Goal: Information Seeking & Learning: Learn about a topic

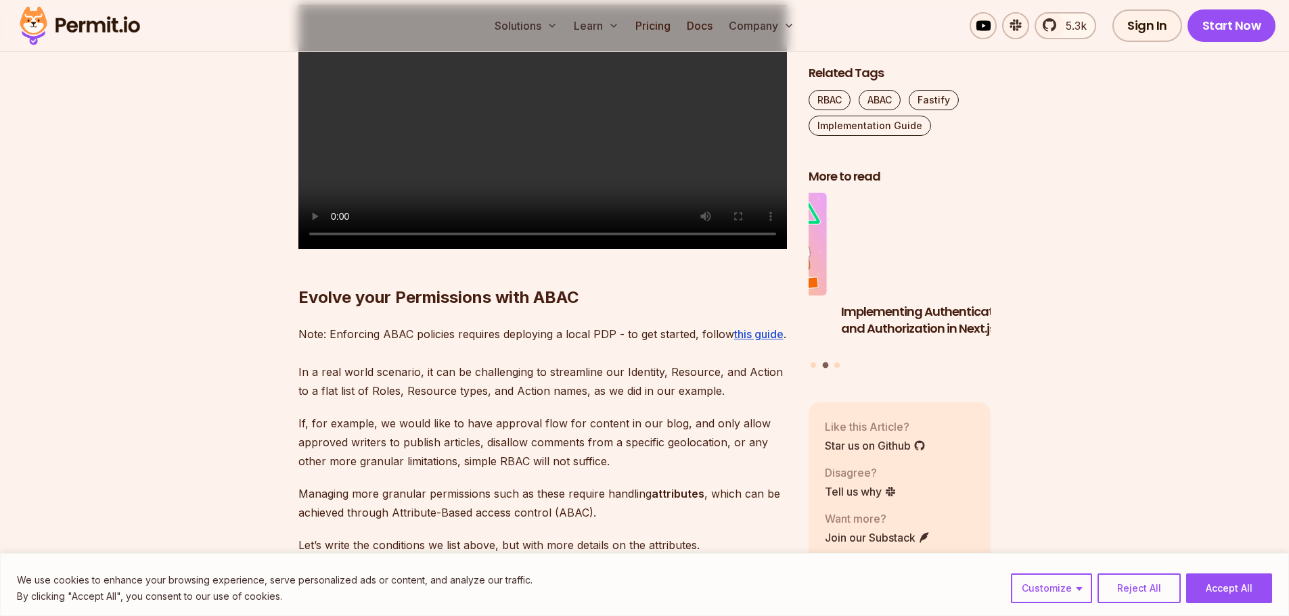
scroll to position [5359, 0]
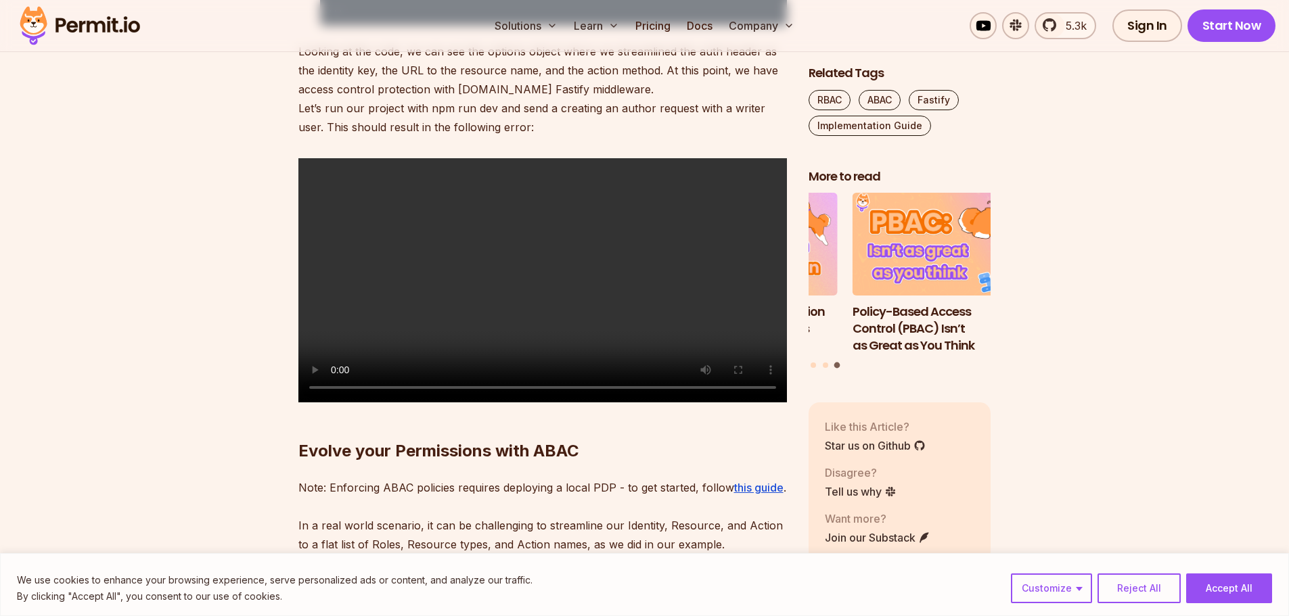
scroll to position [5237, 0]
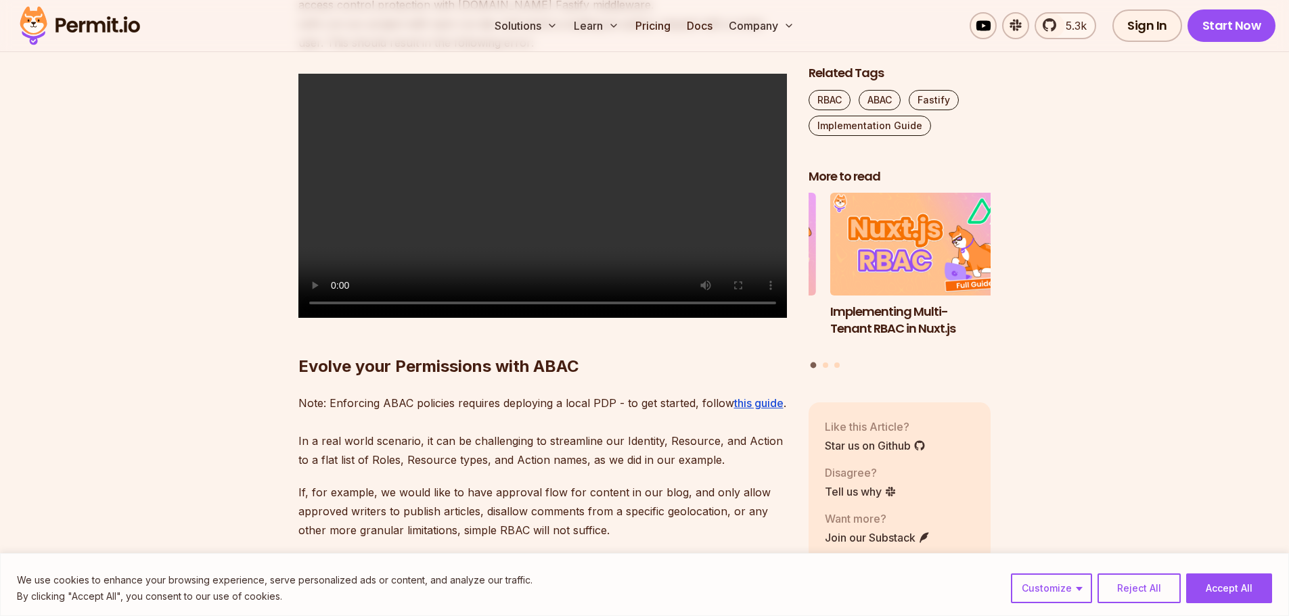
scroll to position [5359, 0]
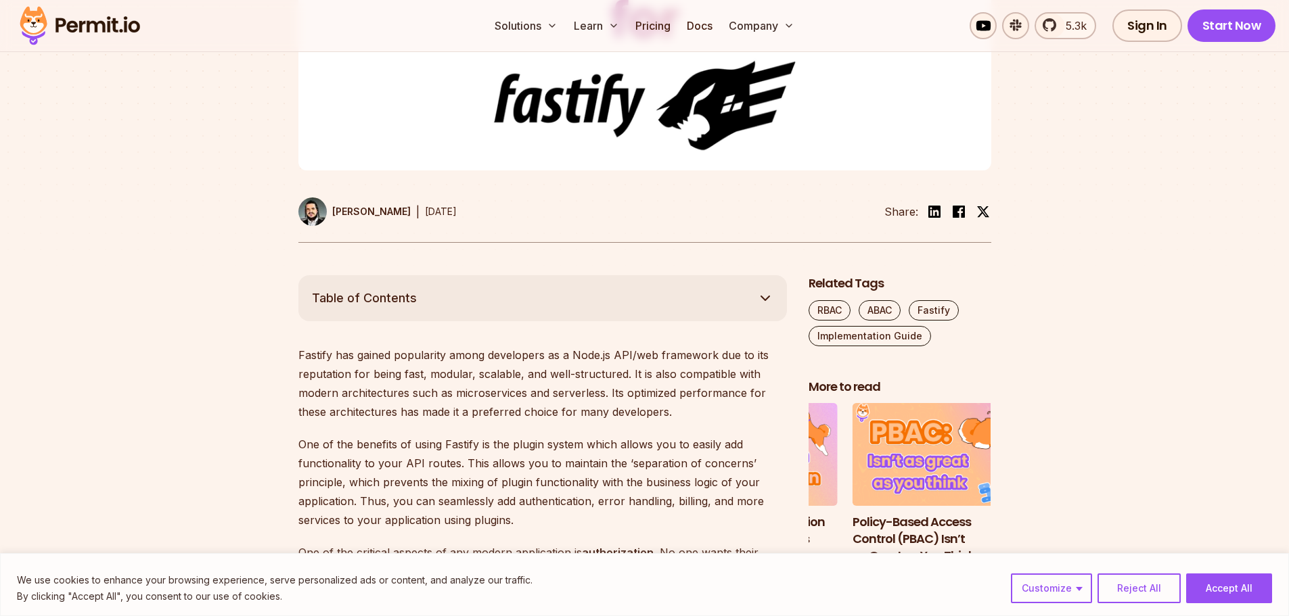
scroll to position [853, 0]
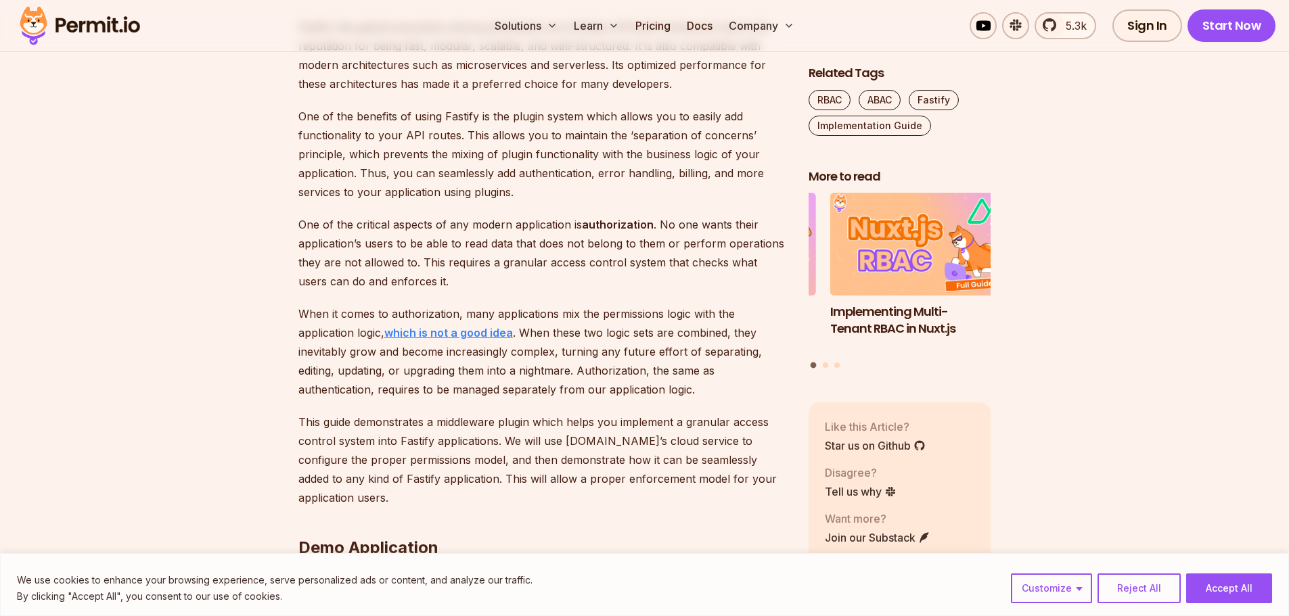
click at [439, 339] on strong "which is not a good idea" at bounding box center [448, 333] width 129 height 14
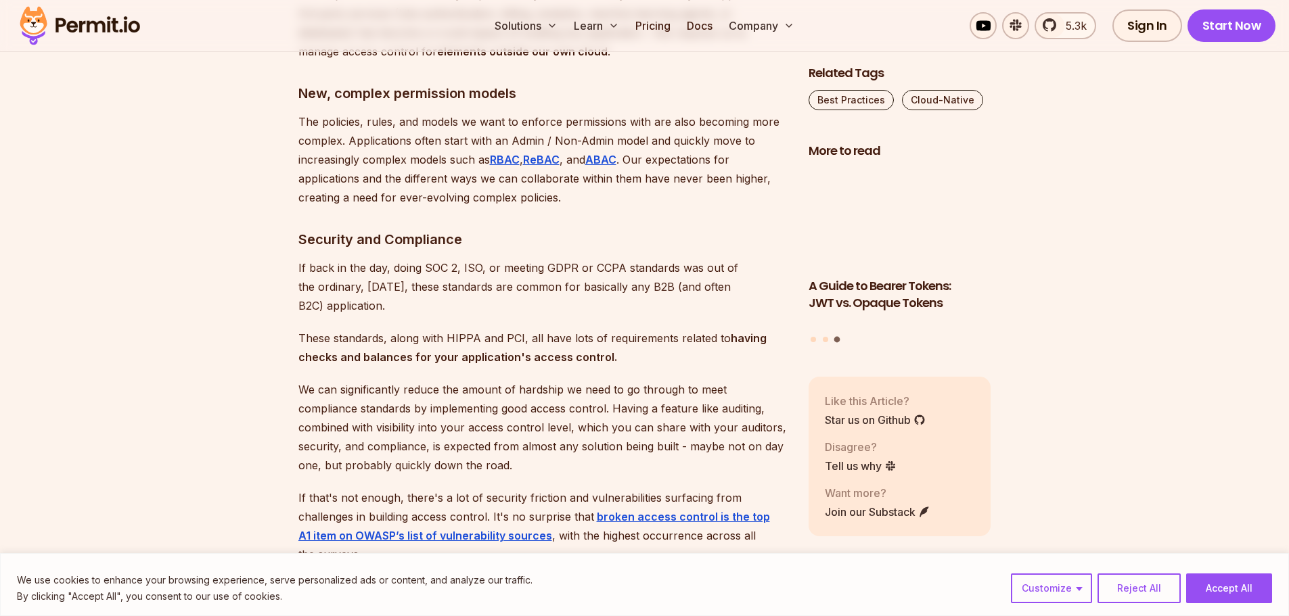
scroll to position [1449, 0]
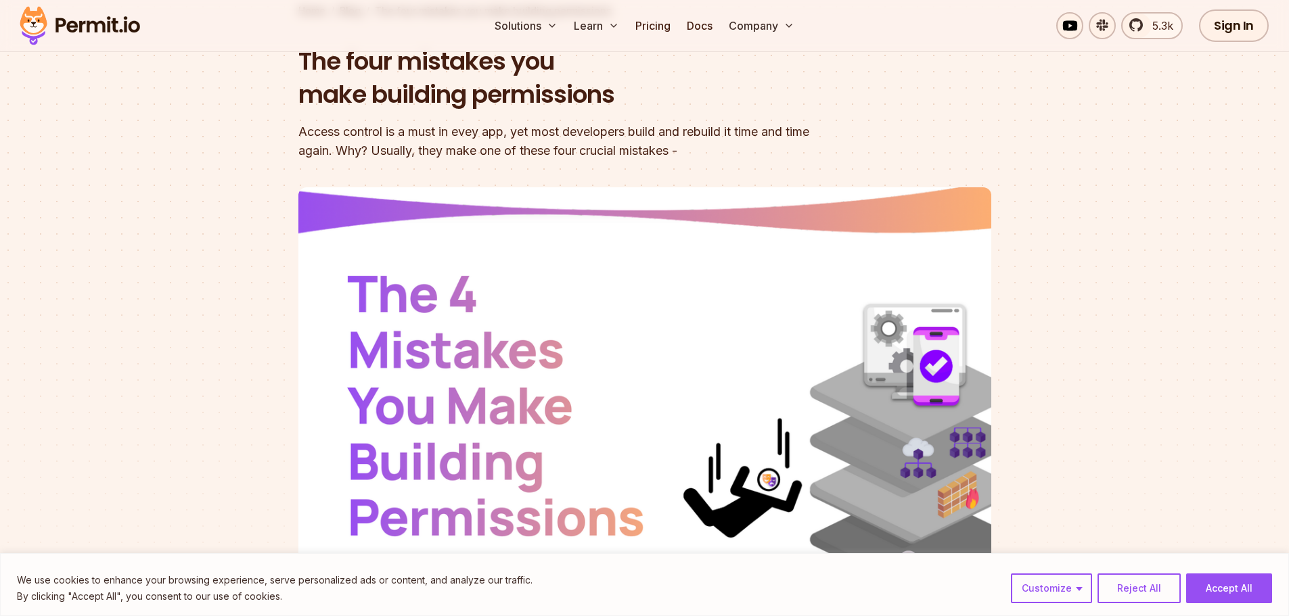
scroll to position [109, 0]
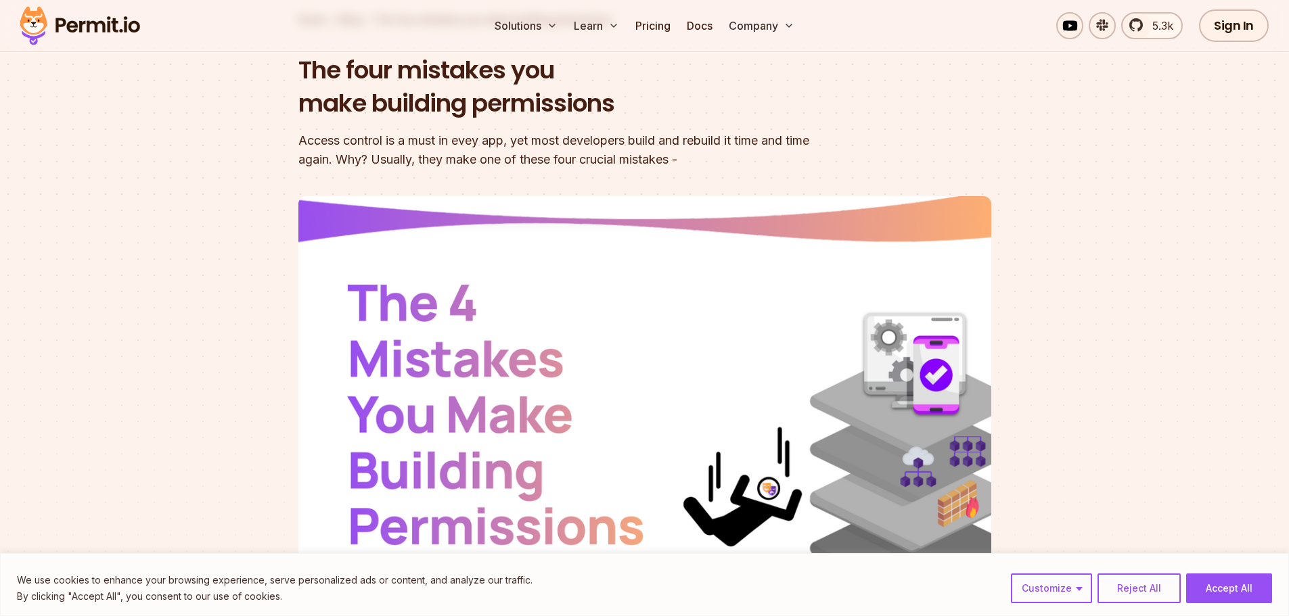
drag, startPoint x: 139, startPoint y: 177, endPoint x: 35, endPoint y: 18, distance: 189.7
click at [141, 175] on section "Home / Blog / The four mistakes you make building permissions The four mistakes…" at bounding box center [644, 308] width 1289 height 765
click at [77, 30] on img at bounding box center [80, 26] width 133 height 46
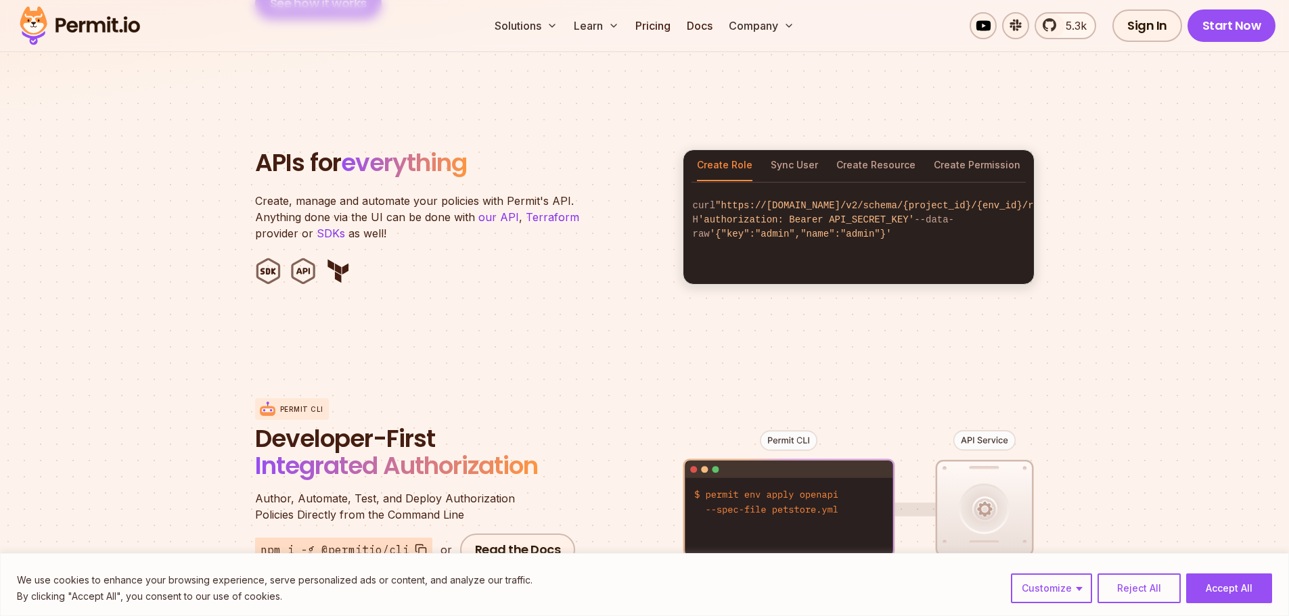
scroll to position [1340, 0]
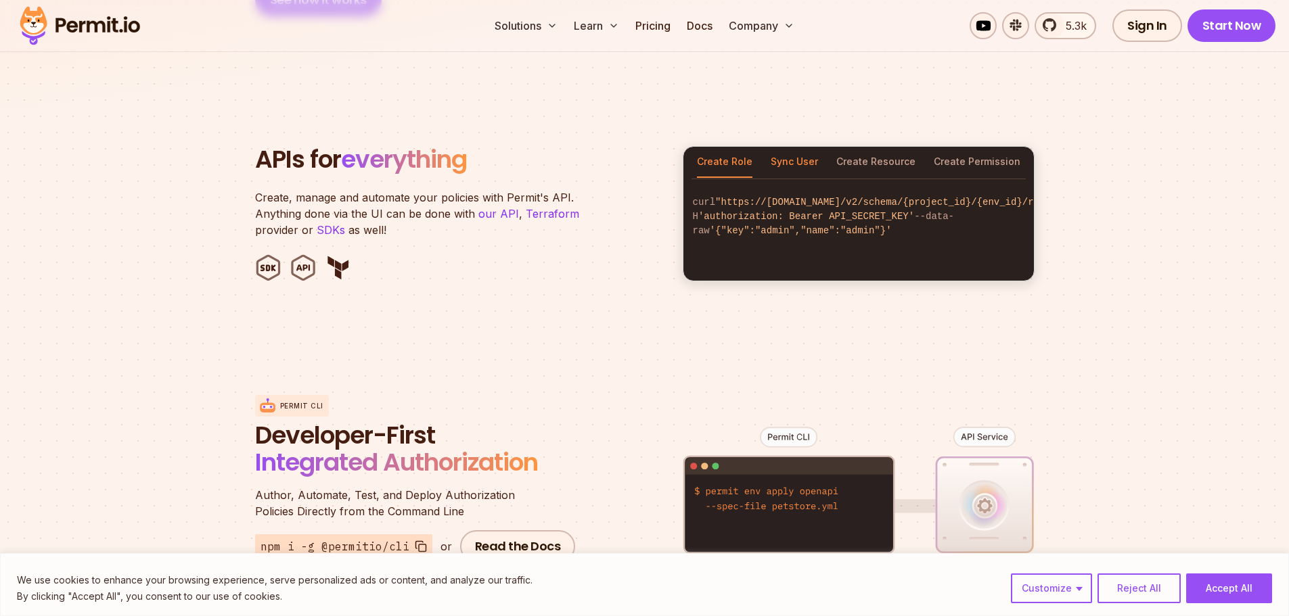
click at [807, 147] on button "Sync User" at bounding box center [794, 162] width 47 height 31
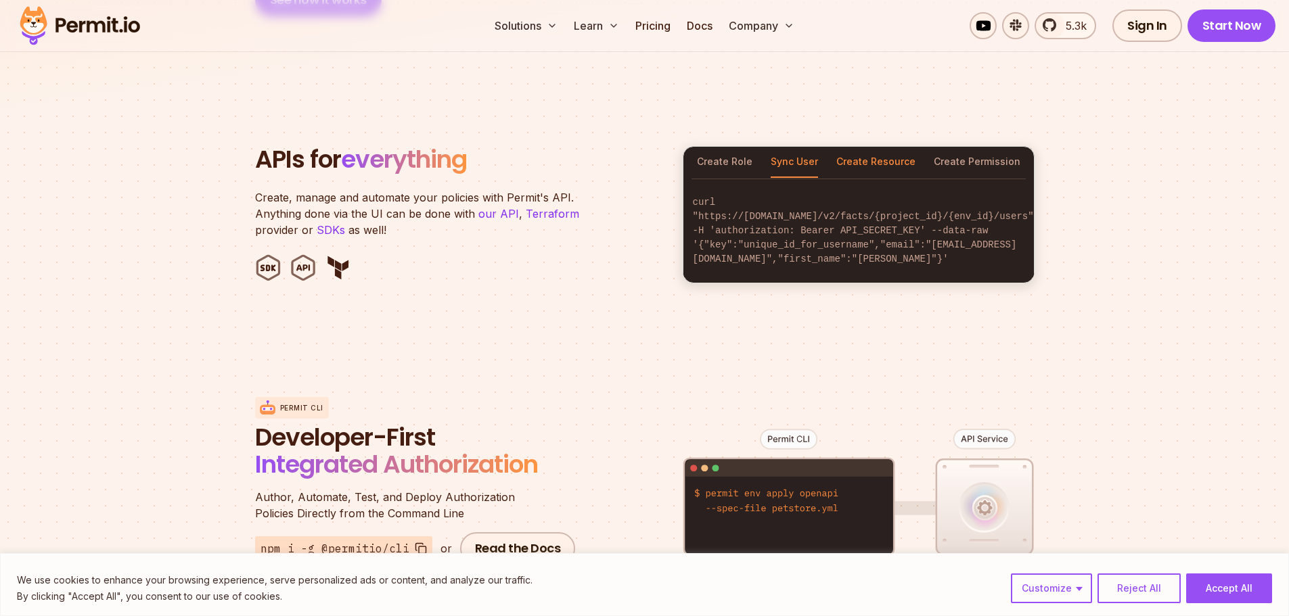
click at [855, 147] on button "Create Resource" at bounding box center [875, 162] width 79 height 31
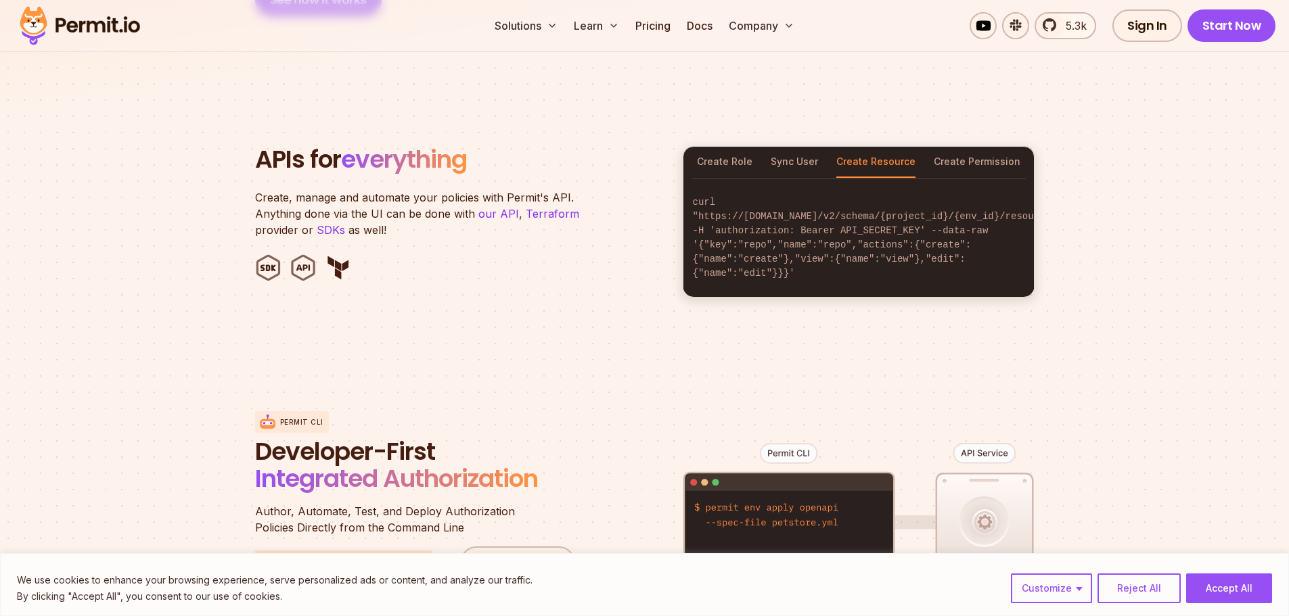
drag, startPoint x: 788, startPoint y: 150, endPoint x: 830, endPoint y: 154, distance: 42.8
click at [788, 150] on button "Sync User" at bounding box center [794, 162] width 47 height 31
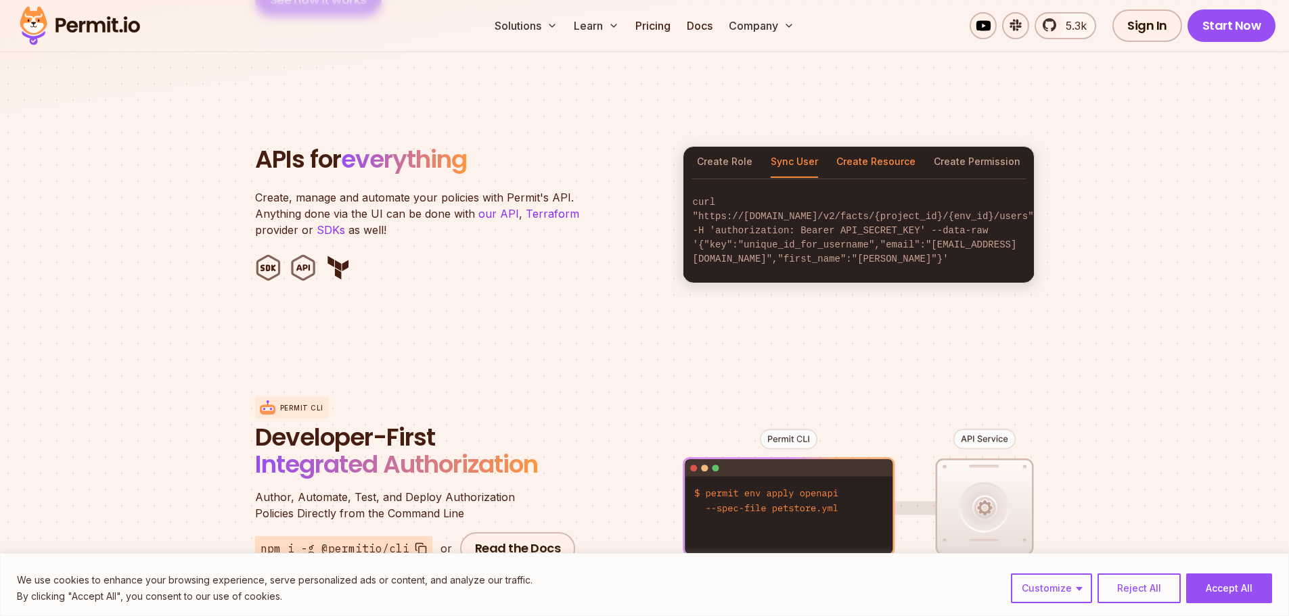
click at [897, 147] on button "Create Resource" at bounding box center [875, 162] width 79 height 31
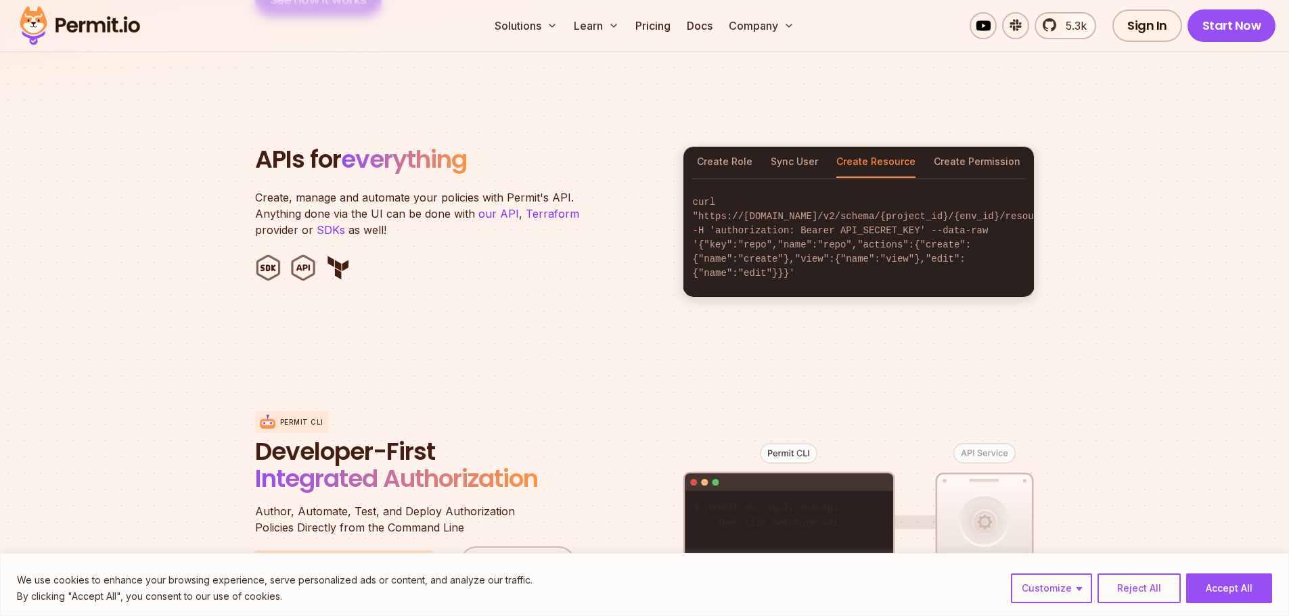
drag, startPoint x: 982, startPoint y: 138, endPoint x: 935, endPoint y: 142, distance: 46.9
click at [980, 147] on button "Create Permission" at bounding box center [977, 162] width 87 height 31
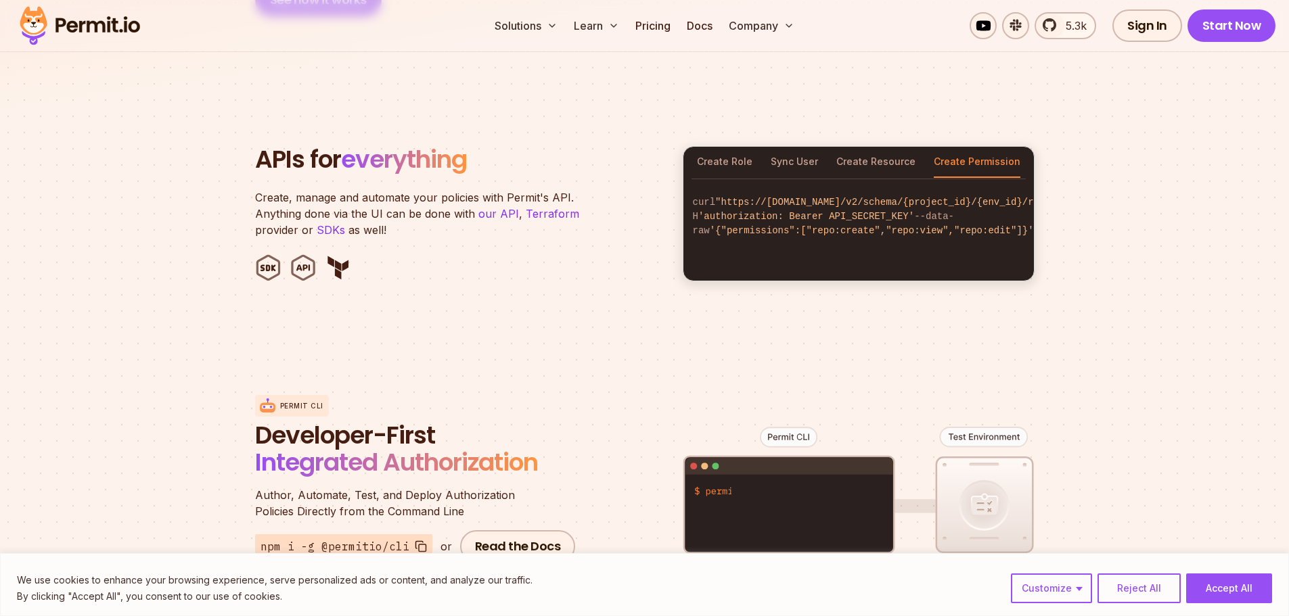
drag, startPoint x: 935, startPoint y: 142, endPoint x: 821, endPoint y: 156, distance: 115.1
click at [887, 156] on button "Create Resource" at bounding box center [875, 162] width 79 height 31
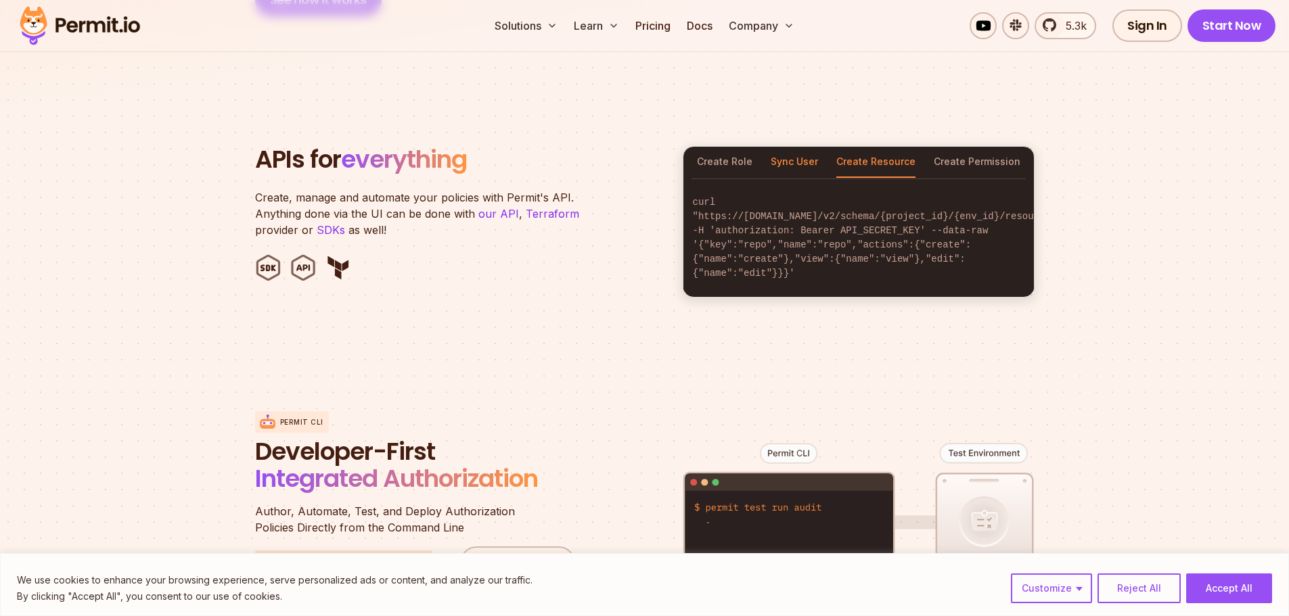
click at [794, 151] on button "Sync User" at bounding box center [794, 162] width 47 height 31
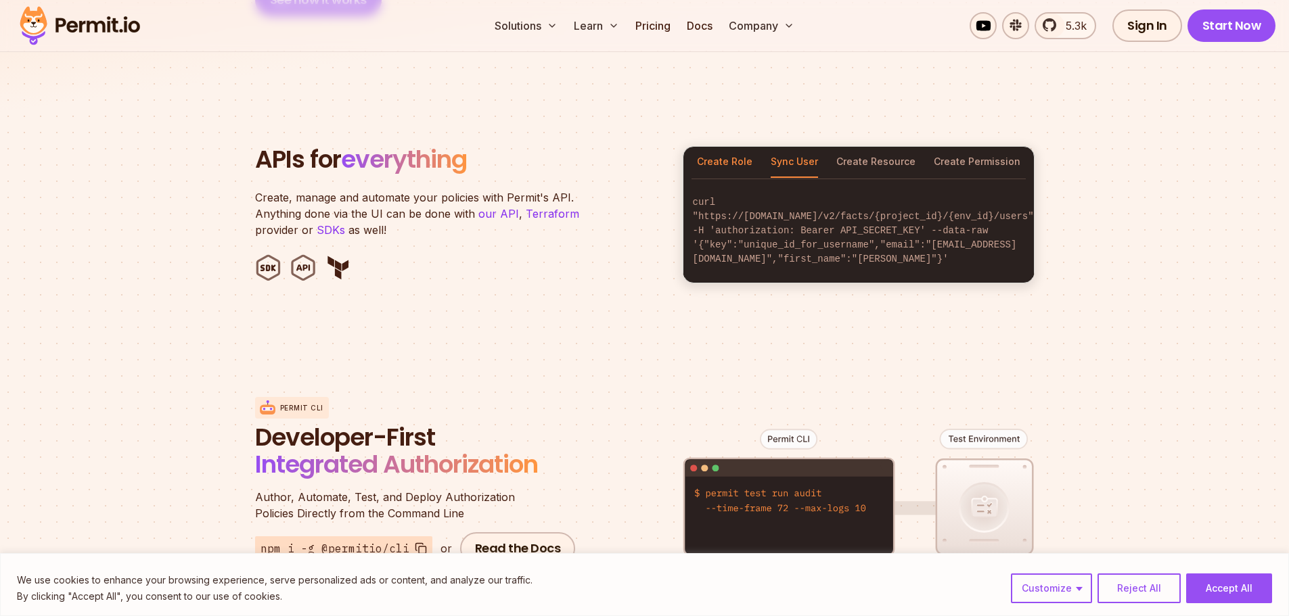
click at [725, 151] on button "Create Role" at bounding box center [724, 162] width 55 height 31
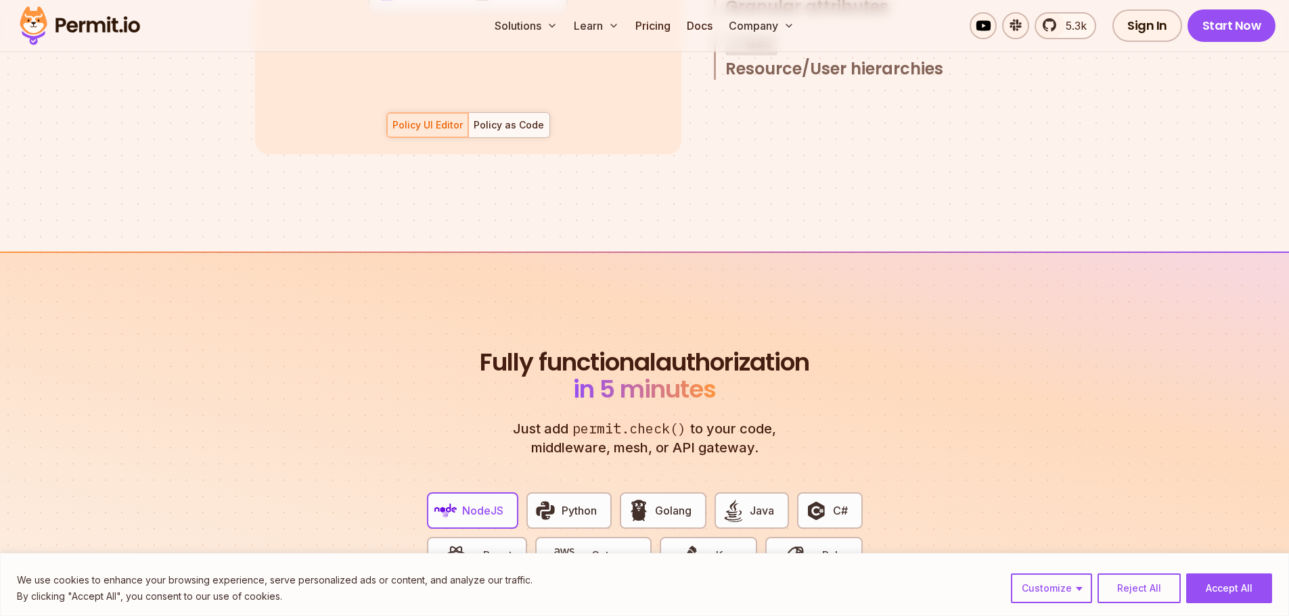
scroll to position [2679, 0]
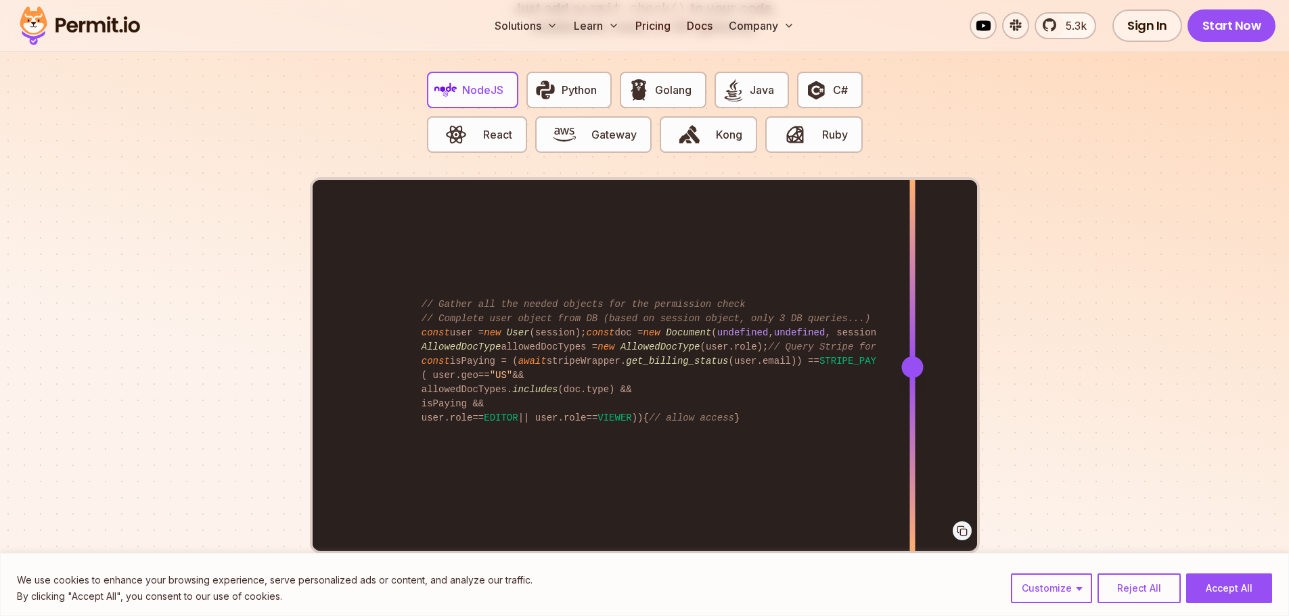
click at [753, 403] on div "import { Permit } from "permitio" ; const permit = new Permit ({ token : "[YOUR…" at bounding box center [645, 366] width 664 height 373
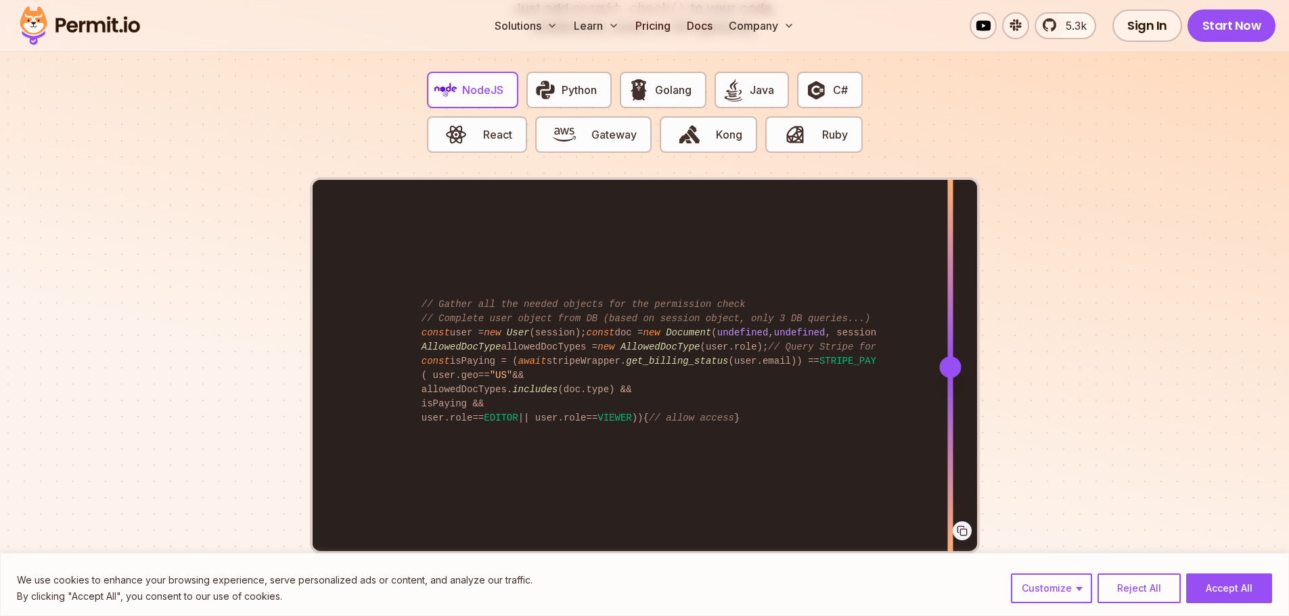
click at [798, 355] on div "import { Permit } from "permitio" ; const permit = new Permit ({ token : "[YOUR…" at bounding box center [645, 366] width 664 height 373
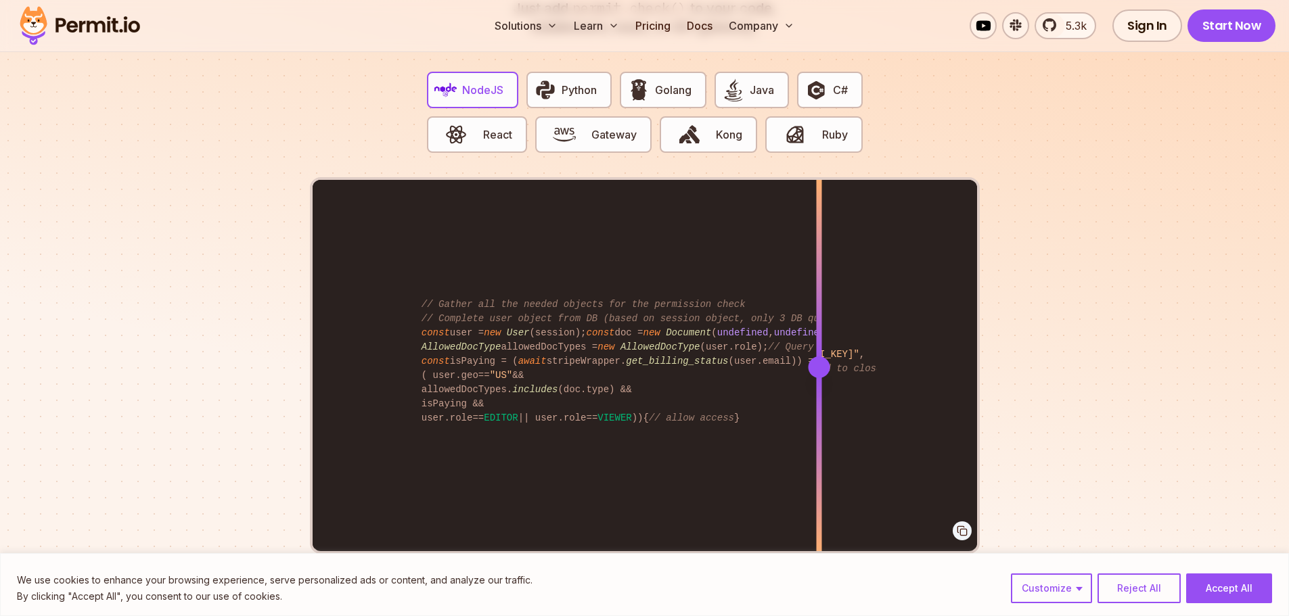
click at [767, 347] on code "// Gather all the needed objects for the permission check // Complete user obje…" at bounding box center [644, 362] width 465 height 150
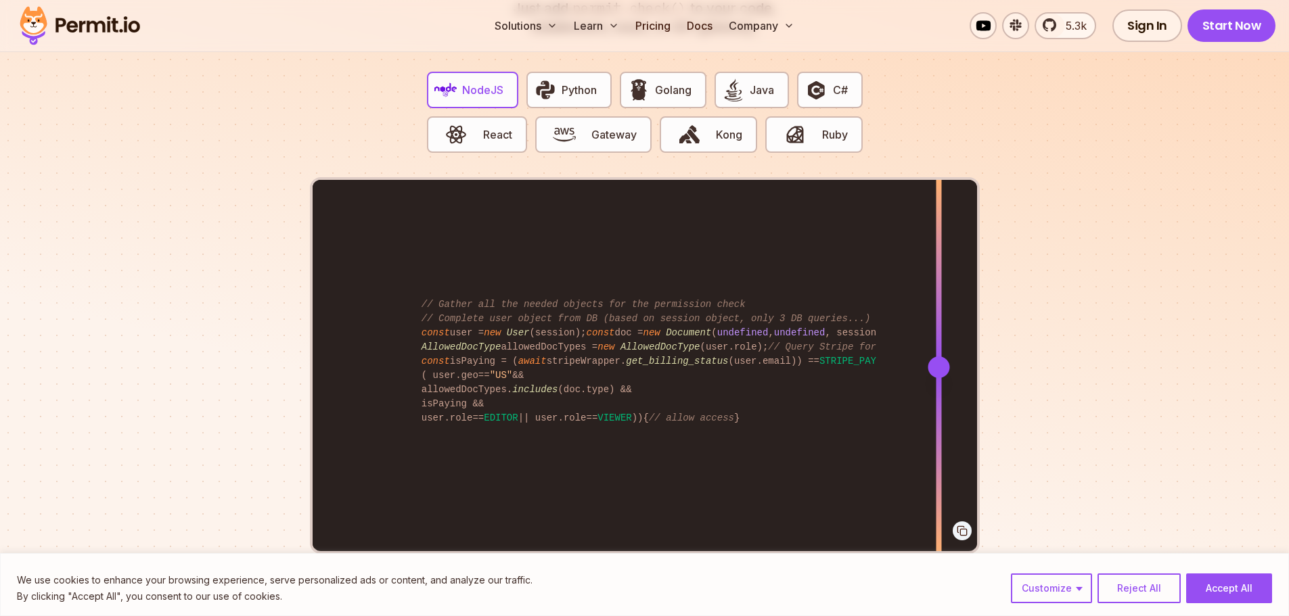
drag, startPoint x: 818, startPoint y: 353, endPoint x: 969, endPoint y: 354, distance: 150.9
click at [938, 369] on div at bounding box center [938, 366] width 5 height 373
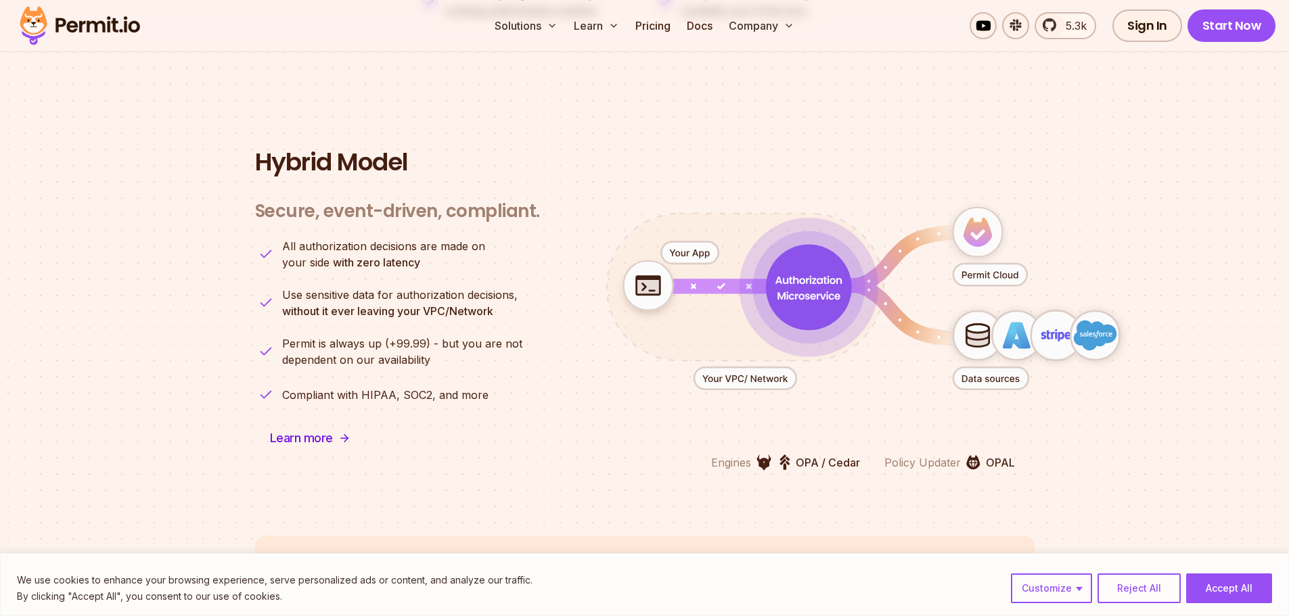
scroll to position [3288, 0]
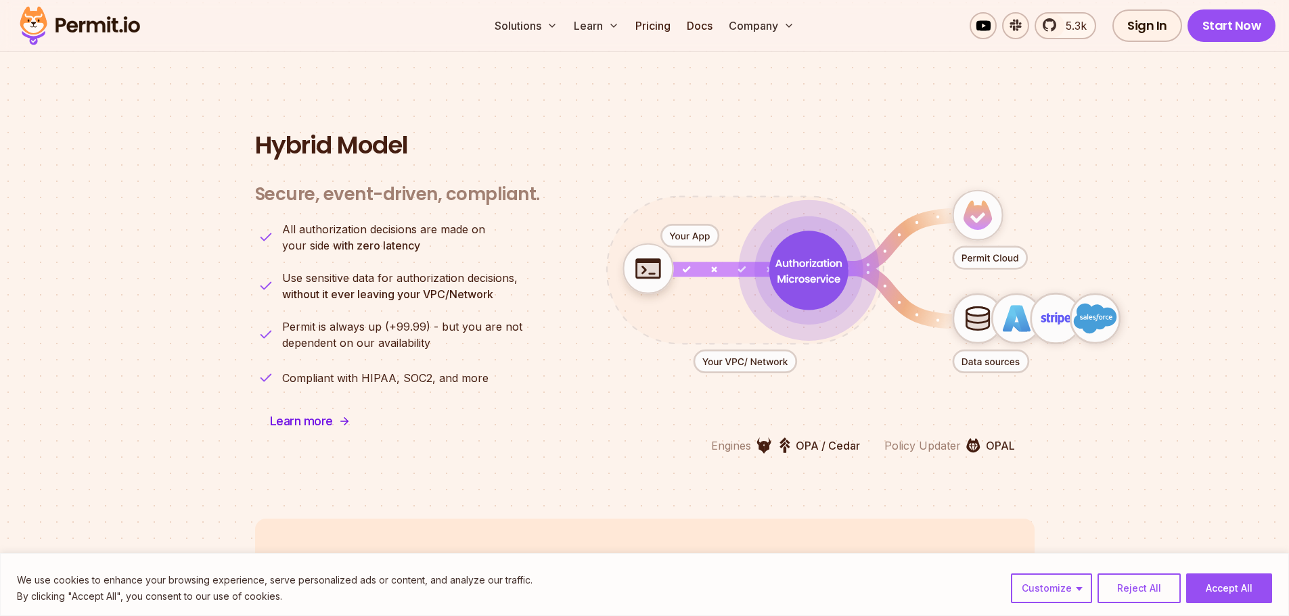
click at [478, 268] on div "Secure, event-driven, compliant. Engines OPA / Cedar Policy Updater OPAL All au…" at bounding box center [644, 310] width 779 height 287
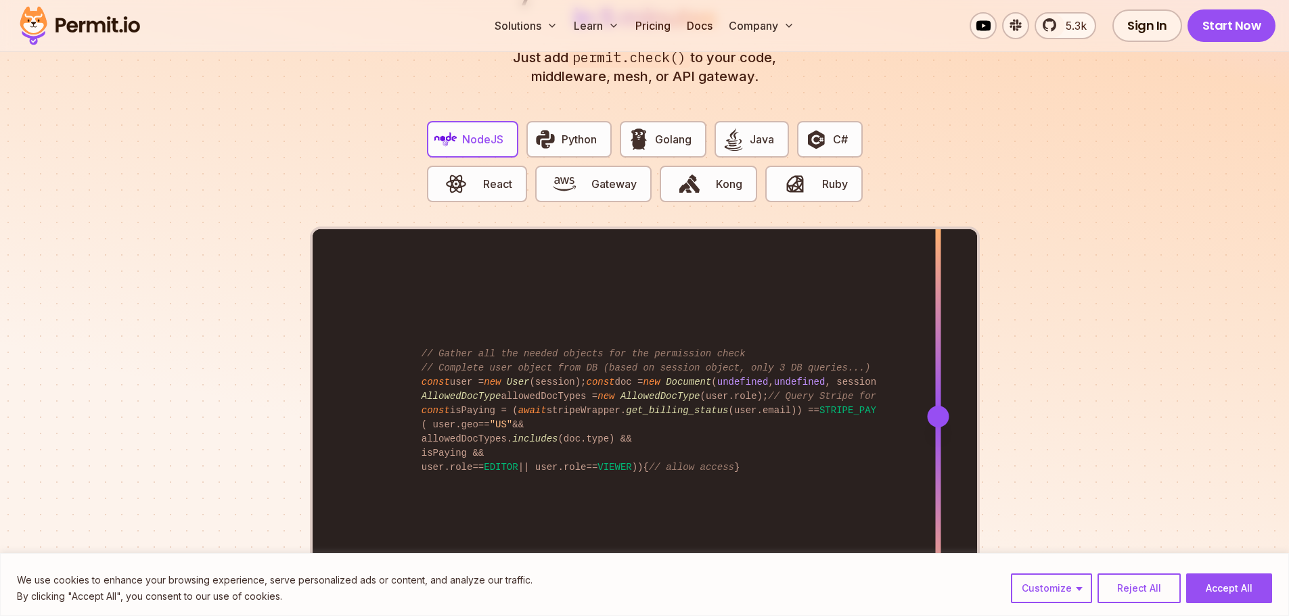
scroll to position [2558, 0]
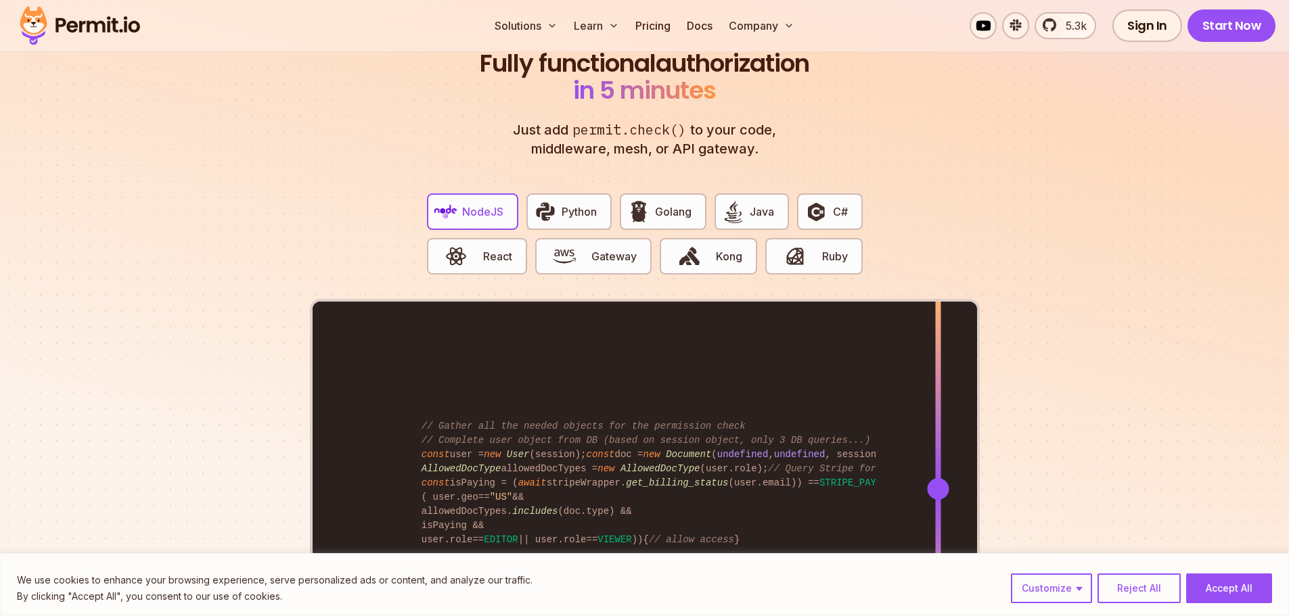
click at [208, 187] on section "Fully functional authorization in 5 minutes Just add permit.check() to your cod…" at bounding box center [644, 375] width 1289 height 845
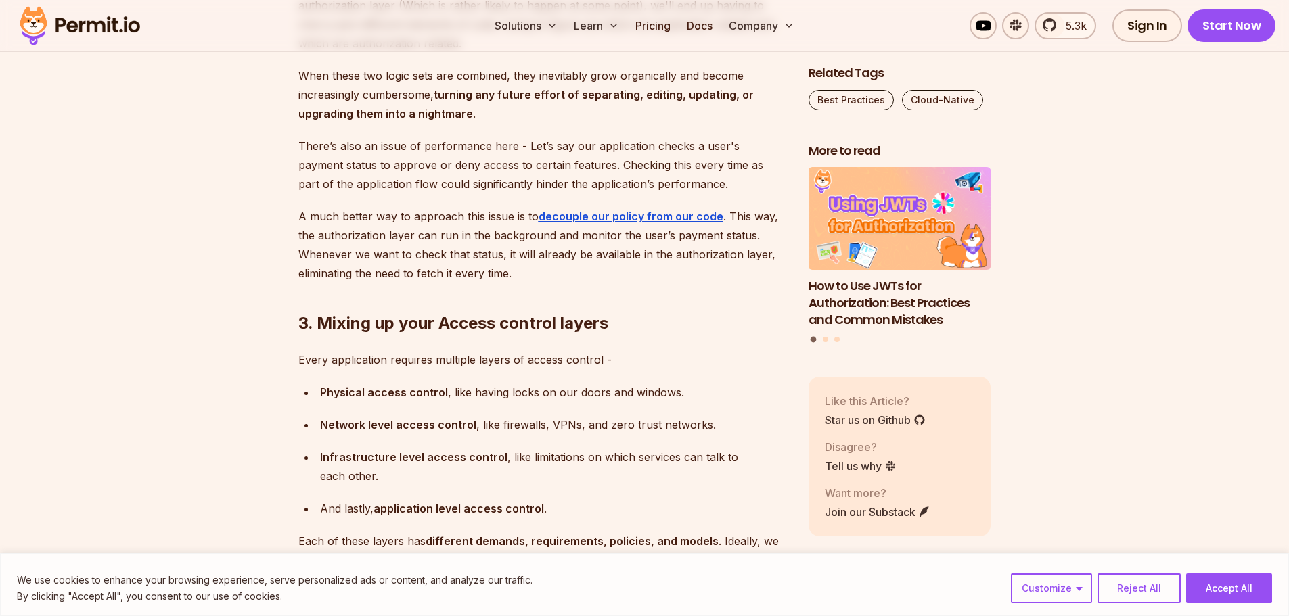
scroll to position [5102, 0]
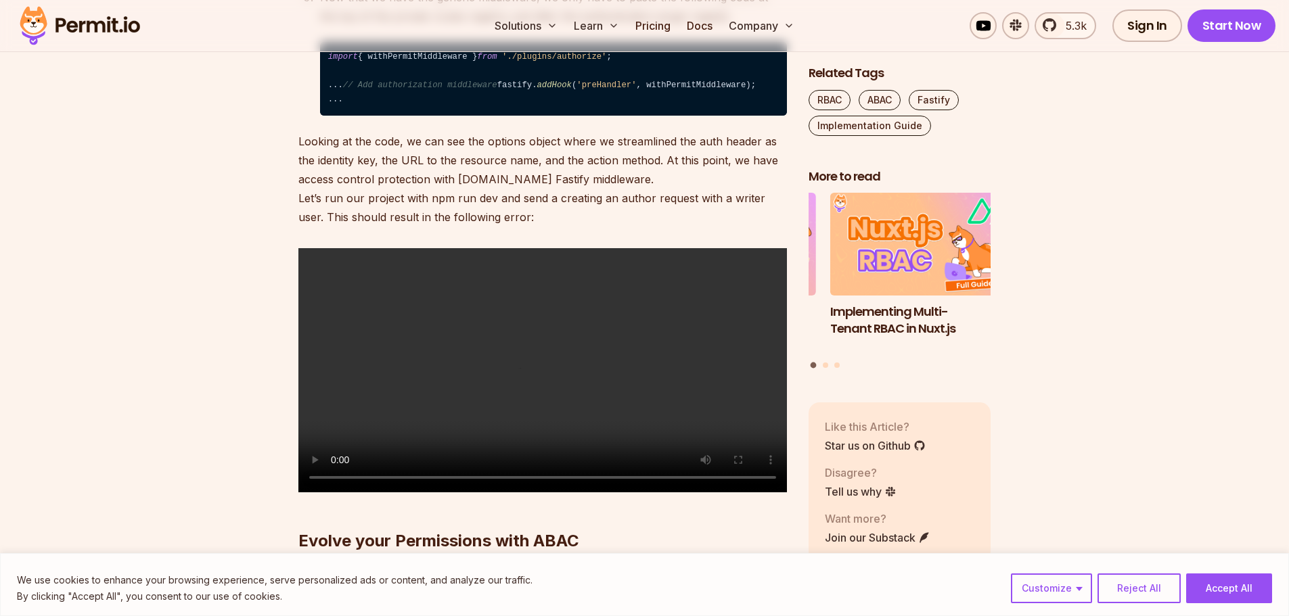
scroll to position [5237, 0]
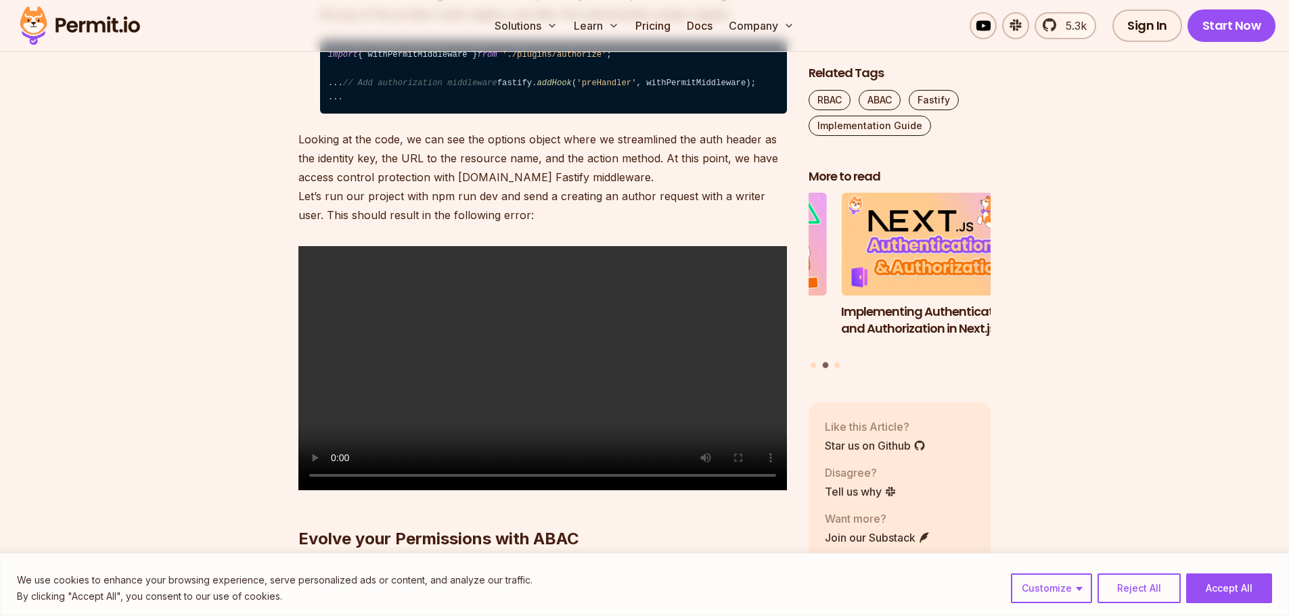
drag, startPoint x: 327, startPoint y: 129, endPoint x: 395, endPoint y: 539, distance: 415.6
copy code "import type { FastifyReply , FastifyRequest , HookHandlerDoneFunction } from 'f…"
